Goal: Transaction & Acquisition: Download file/media

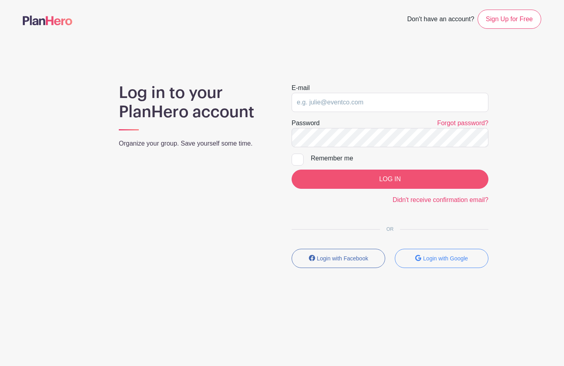
type input "[EMAIL_ADDRESS][DOMAIN_NAME]"
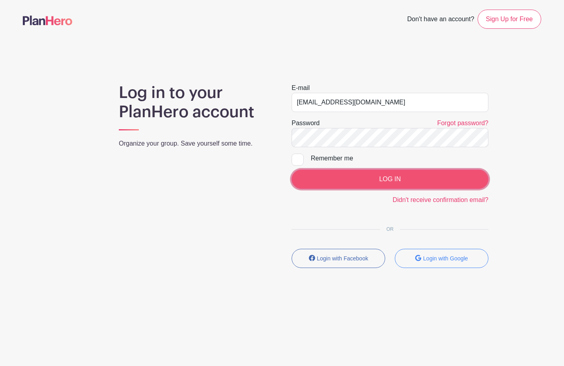
click at [361, 181] on input "LOG IN" at bounding box center [390, 179] width 197 height 19
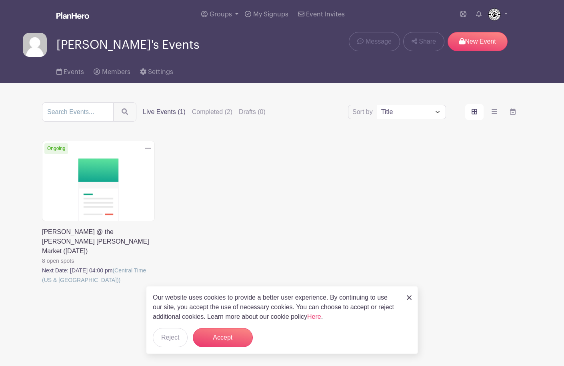
click at [42, 285] on link at bounding box center [42, 285] width 0 height 0
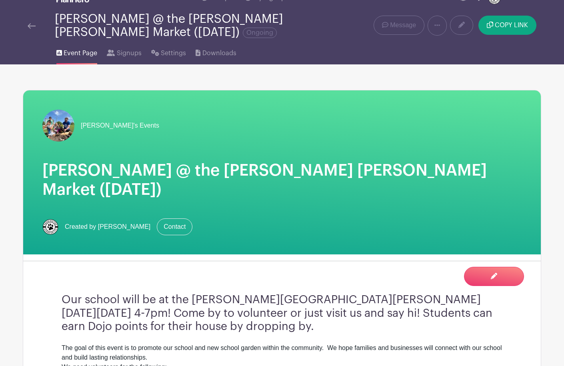
scroll to position [19, 0]
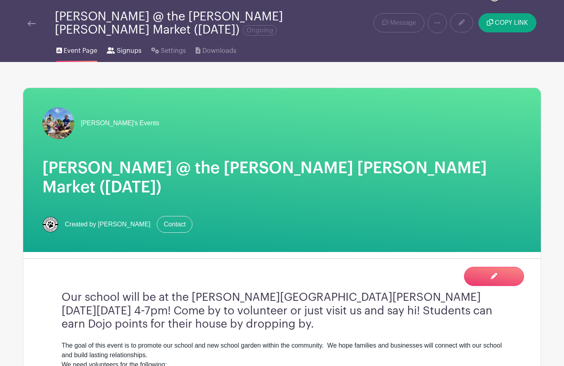
click at [130, 52] on span "Signups" at bounding box center [129, 51] width 25 height 10
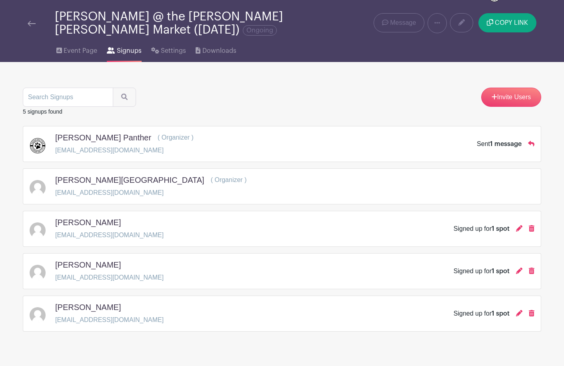
scroll to position [3, 0]
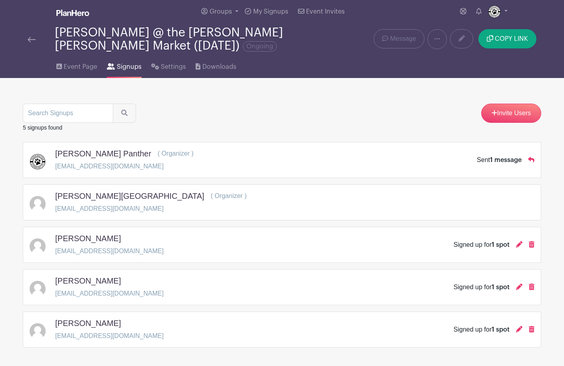
click at [175, 338] on main "Groups All Groups Penny's Events My Signups Event Invites My account Logout Pen…" at bounding box center [282, 197] width 564 height 401
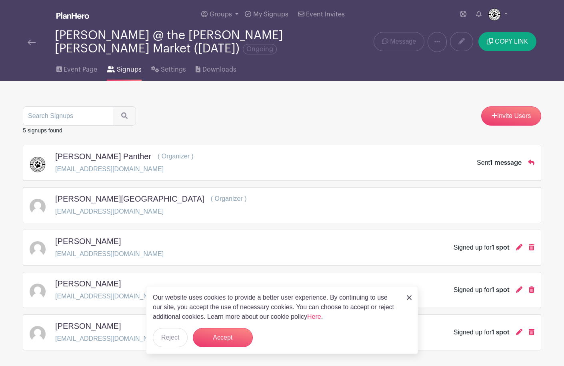
click at [407, 297] on img at bounding box center [409, 297] width 5 height 5
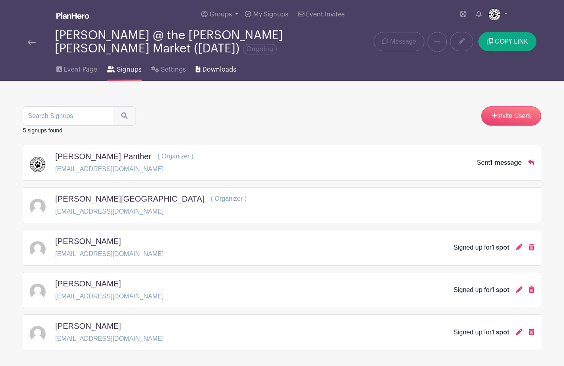
click at [227, 70] on span "Downloads" at bounding box center [219, 70] width 34 height 10
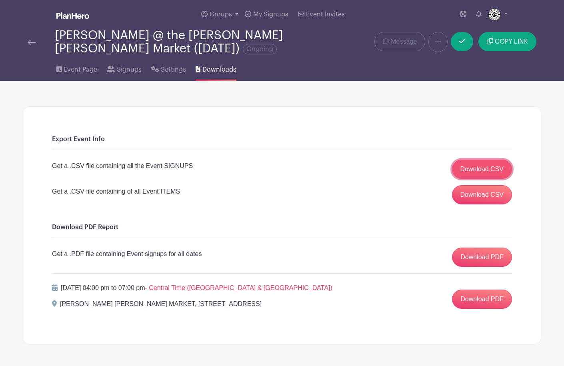
click at [477, 172] on link "Download CSV" at bounding box center [482, 169] width 60 height 19
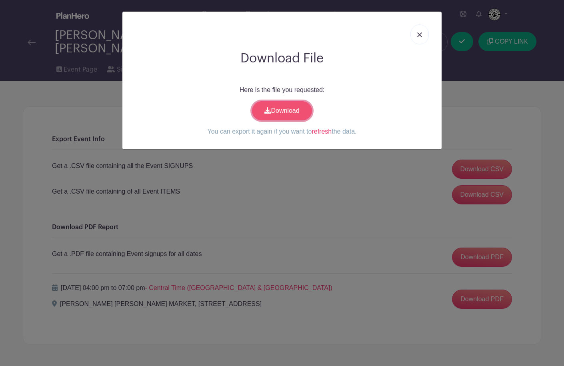
click at [280, 107] on link "Download" at bounding box center [282, 110] width 60 height 19
click at [443, 5] on div "Download File Here is the file you requested: Download You can export it again …" at bounding box center [282, 183] width 564 height 366
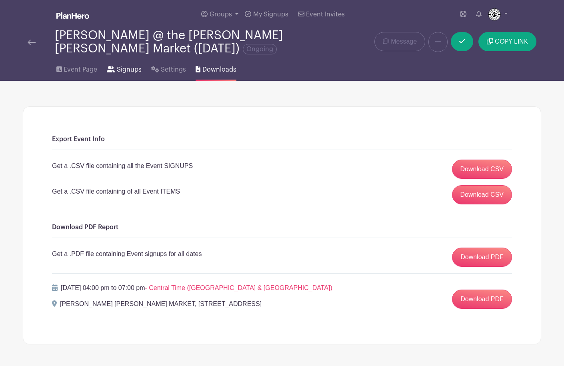
click at [129, 70] on span "Signups" at bounding box center [129, 70] width 25 height 10
